Goal: Task Accomplishment & Management: Manage account settings

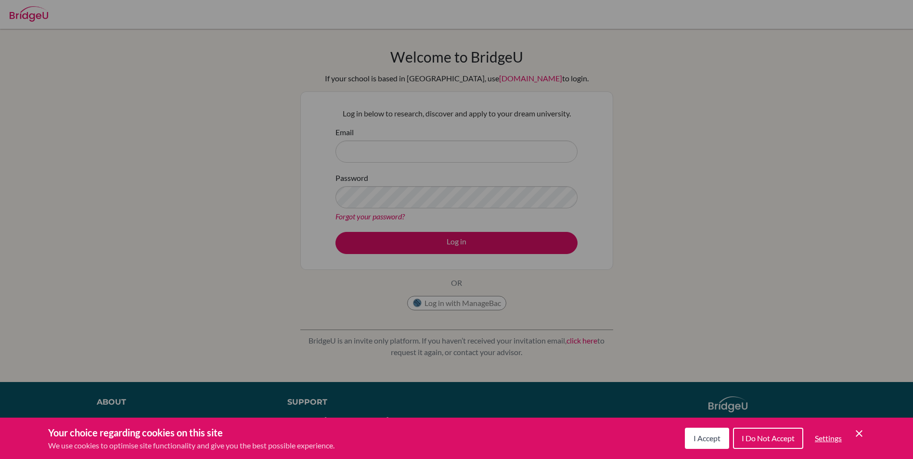
click at [298, 72] on div "Cookie Preferences" at bounding box center [456, 229] width 913 height 459
click at [475, 189] on div "Cookie Preferences" at bounding box center [456, 229] width 913 height 459
click at [711, 445] on button "I Accept" at bounding box center [707, 438] width 44 height 21
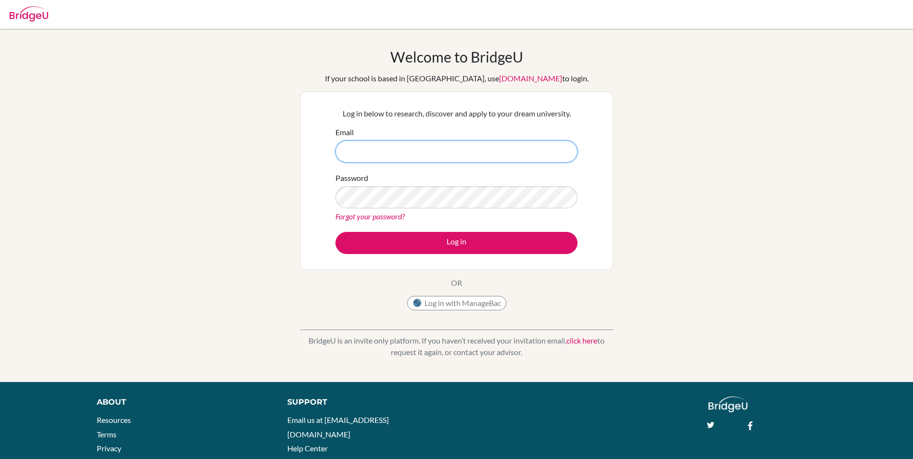
click at [418, 157] on input "Email" at bounding box center [456, 152] width 242 height 22
type input "[EMAIL_ADDRESS][DOMAIN_NAME]"
click at [335, 232] on button "Log in" at bounding box center [456, 243] width 242 height 22
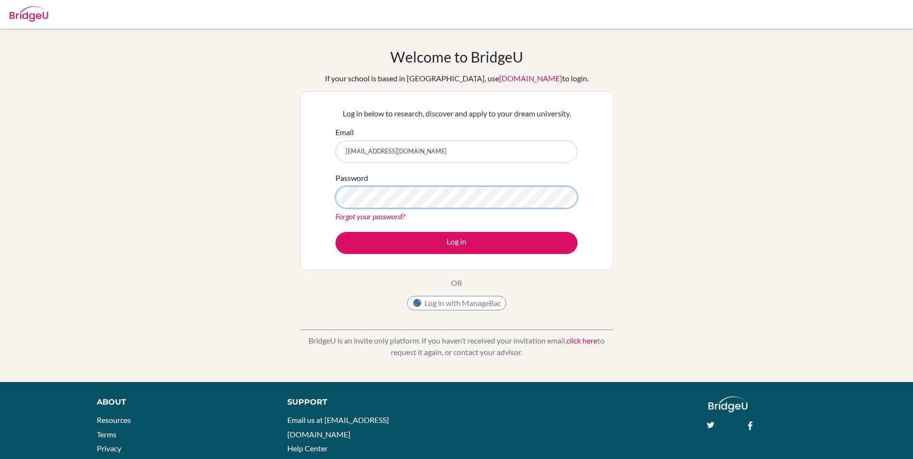
click at [335, 232] on button "Log in" at bounding box center [456, 243] width 242 height 22
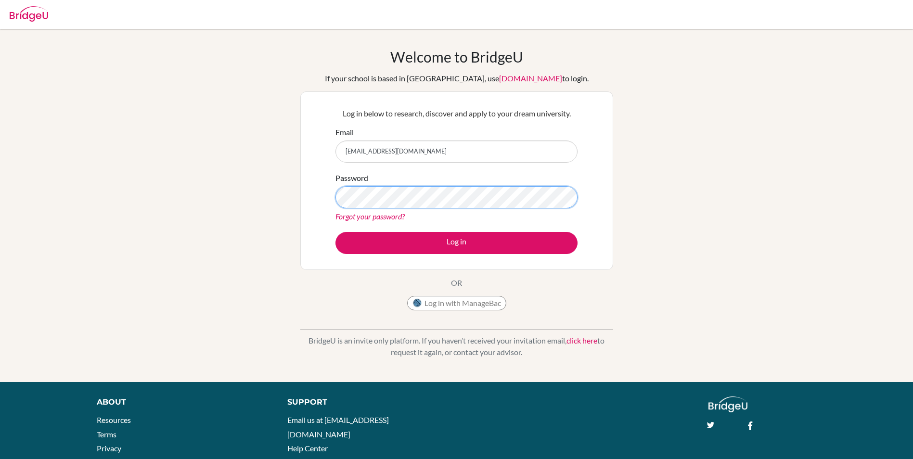
click at [335, 232] on button "Log in" at bounding box center [456, 243] width 242 height 22
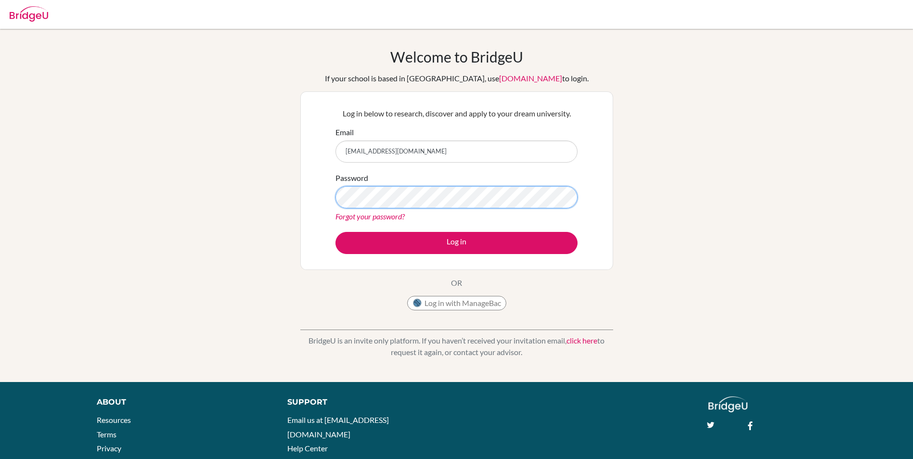
click at [335, 232] on button "Log in" at bounding box center [456, 243] width 242 height 22
